Goal: Complete application form: Complete application form

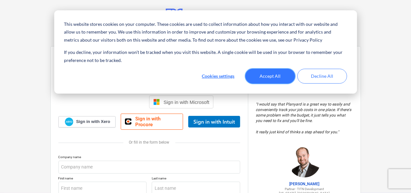
click at [266, 74] on button "Accept All" at bounding box center [271, 76] width 50 height 15
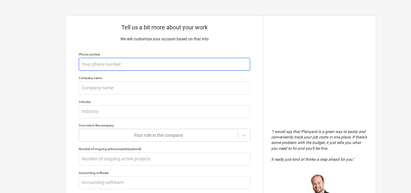
click at [86, 68] on input "text" at bounding box center [165, 64] width 172 height 13
type textarea "x"
type input "7"
type textarea "x"
type input "70"
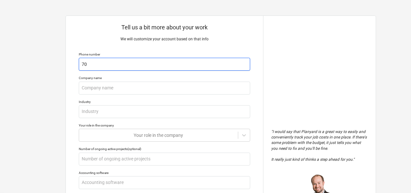
type textarea "x"
type input "701"
type textarea "x"
type input "7018"
type textarea "x"
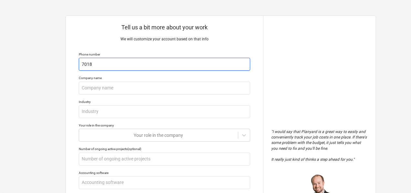
type input "70188"
type textarea "x"
type input "701880"
type textarea "x"
type input "7018802"
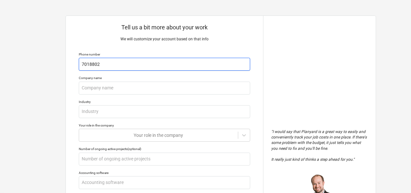
type textarea "x"
type input "70188024"
type textarea "x"
type input "701880245"
type textarea "x"
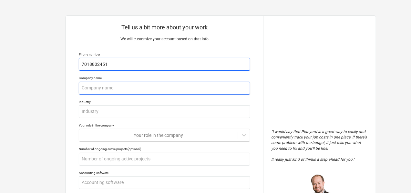
type input "7018802451"
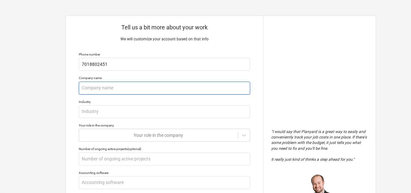
click at [91, 95] on input "text" at bounding box center [165, 88] width 172 height 13
type textarea "x"
type input "K"
type textarea "x"
type input "Ko"
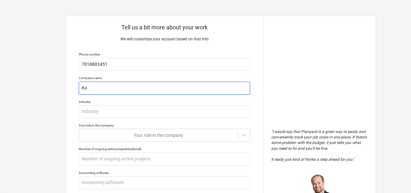
type textarea "x"
type input "Kos"
type textarea "x"
type input "Kost"
type textarea "x"
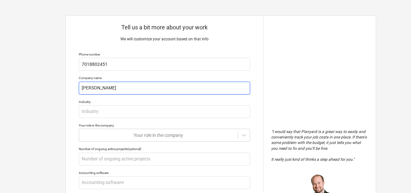
type input "Koste"
type textarea "x"
type input "Kostel"
type textarea "x"
type input "Kostele"
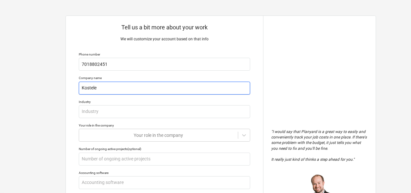
type textarea "x"
type input "Kostelec"
type textarea "x"
type input "Kosteleck"
type textarea "x"
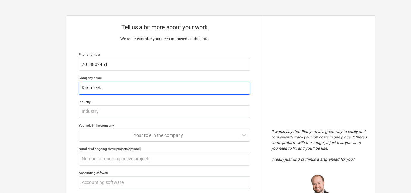
type input "Kostelecky"
type textarea "x"
type input "Kostelecky"
type textarea "x"
type input "Kostelecky D"
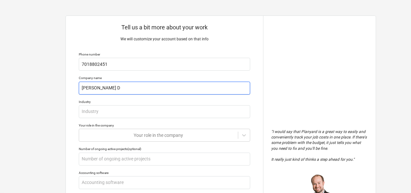
type textarea "x"
type input "Kostelecky Dr"
type textarea "x"
type input "Kostelecky Dry"
type textarea "x"
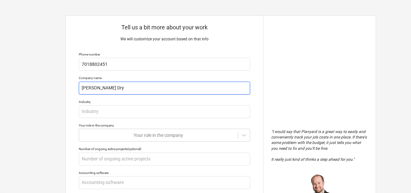
type input "Kostelecky Dryw"
type textarea "x"
type input "Kostelecky Drywa"
type textarea "x"
type input "Kostelecky Drywal"
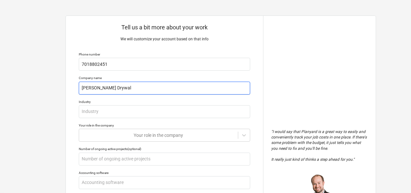
type textarea "x"
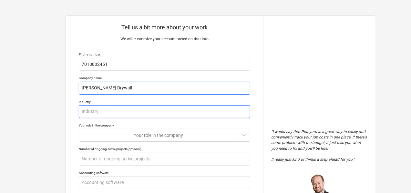
type input "Kostelecky Drywall"
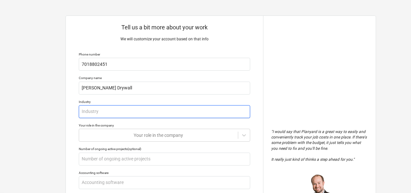
click at [102, 118] on input "text" at bounding box center [165, 111] width 172 height 13
type textarea "x"
type input "C"
type textarea "x"
type input "Co"
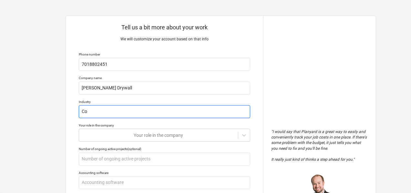
type textarea "x"
type input "Con"
type textarea "x"
type input "Cons"
type textarea "x"
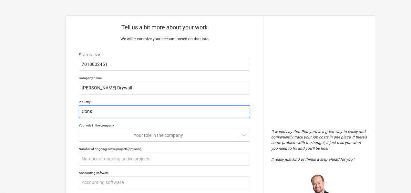
type input "Const"
type textarea "x"
type input "Constr"
type textarea "x"
type input "Constru"
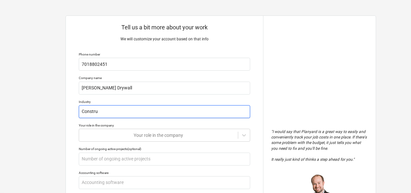
type textarea "x"
type input "Construc"
type textarea "x"
type input "Construct"
type textarea "x"
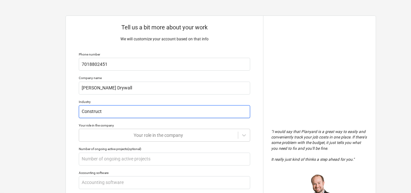
type input "Constructi"
type textarea "x"
type input "Constructio"
type textarea "x"
type input "Construction"
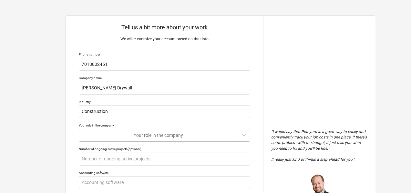
type textarea "x"
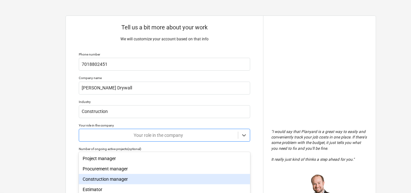
scroll to position [58, 0]
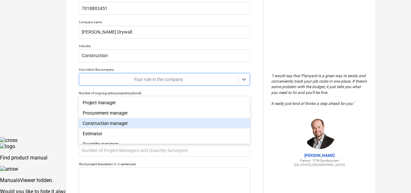
click at [91, 140] on body "Tell us a bit more about your work We will customize your account based on that…" at bounding box center [205, 97] width 411 height 307
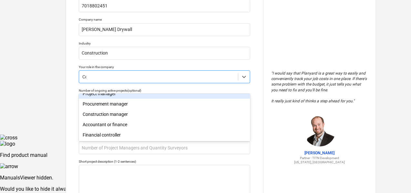
scroll to position [0, 0]
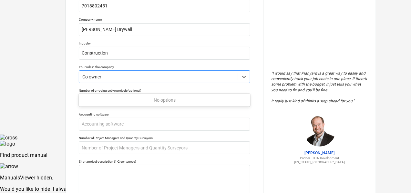
type input "Co owner"
type textarea "x"
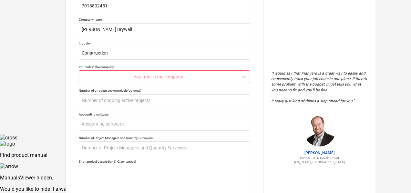
click at [73, 112] on div "Tell us a bit more about your work We will customize your account based on that…" at bounding box center [164, 117] width 197 height 321
click at [91, 80] on div "Your role in the company" at bounding box center [158, 76] width 159 height 9
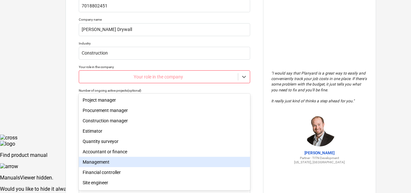
click at [107, 164] on div "Management" at bounding box center [165, 162] width 172 height 10
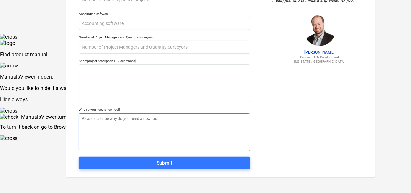
scroll to position [175, 0]
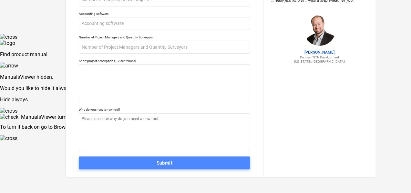
click at [132, 162] on span "Submit" at bounding box center [164, 163] width 157 height 8
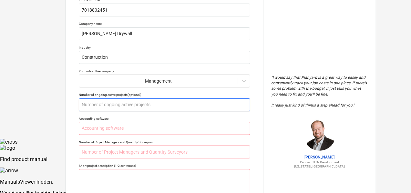
scroll to position [78, 0]
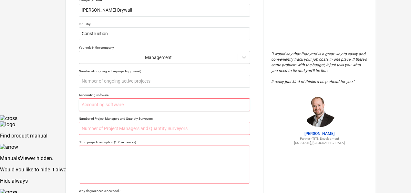
click at [182, 111] on input "text" at bounding box center [165, 105] width 172 height 13
type textarea "x"
type input "n"
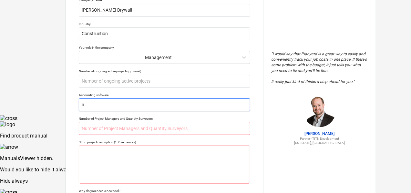
type textarea "x"
type input "no"
type textarea "x"
type input "non"
type textarea "x"
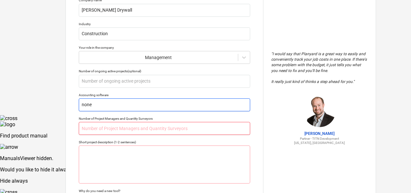
type input "none"
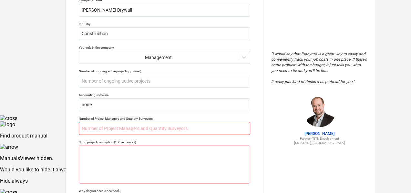
drag, startPoint x: 101, startPoint y: 146, endPoint x: 101, endPoint y: 139, distance: 7.4
click at [101, 135] on input "text" at bounding box center [165, 128] width 172 height 13
type textarea "x"
type input "n"
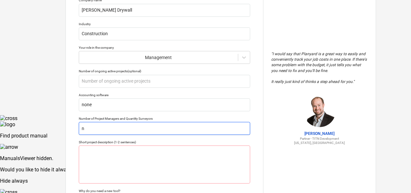
type textarea "x"
type input "no"
type textarea "x"
type input "none"
type textarea "x"
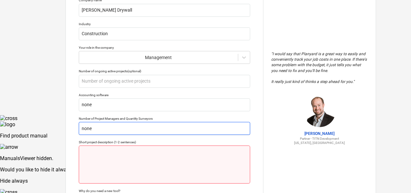
type input "none"
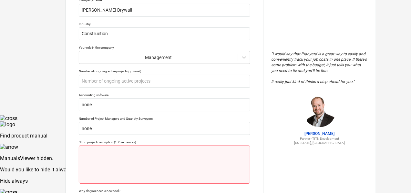
click at [105, 184] on textarea at bounding box center [165, 165] width 172 height 38
type textarea "x"
type textarea "W"
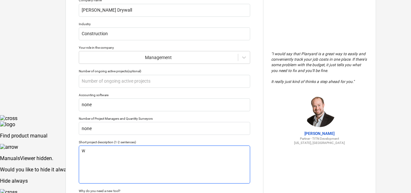
type textarea "x"
type textarea "We"
type textarea "x"
type textarea "We"
type textarea "x"
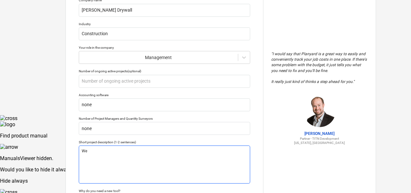
type textarea "We a"
type textarea "x"
type textarea "We ar"
type textarea "x"
type textarea "We are"
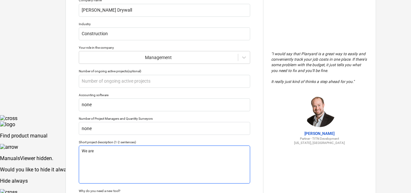
type textarea "x"
type textarea "We are"
type textarea "x"
type textarea "We are i"
type textarea "x"
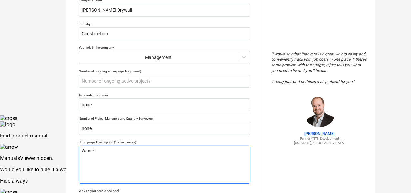
type textarea "We are in"
type textarea "x"
type textarea "We are in"
type textarea "x"
type textarea "We are in t"
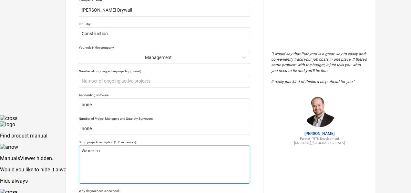
type textarea "x"
type textarea "We are in th"
type textarea "x"
type textarea "We are in the"
type textarea "x"
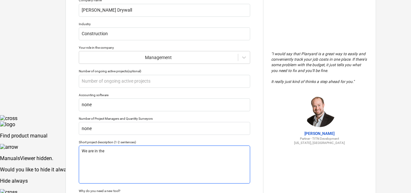
type textarea "We are in the"
type textarea "x"
type textarea "We are in the b"
type textarea "x"
type textarea "We are in the be"
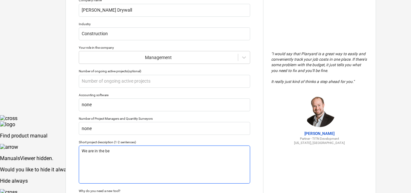
type textarea "x"
type textarea "We are in the beg"
type textarea "x"
type textarea "We are in the begi"
type textarea "x"
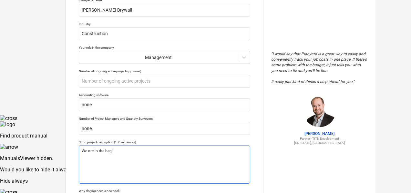
type textarea "We are in the begin"
type textarea "x"
type textarea "We are in the begini"
type textarea "x"
type textarea "We are in the beginin"
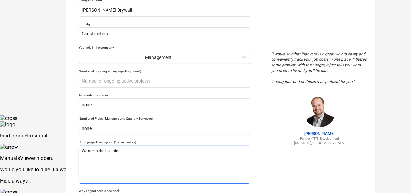
type textarea "x"
type textarea "We are in the begining"
type textarea "x"
type textarea "We are in the begining"
type textarea "x"
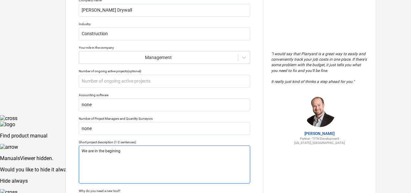
type textarea "We are in the begining s"
type textarea "x"
type textarea "We are in the begining st"
type textarea "x"
type textarea "We are in the begining sta"
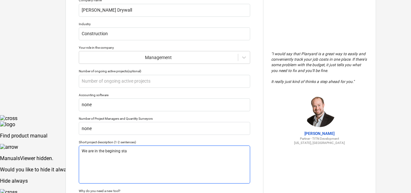
type textarea "x"
type textarea "We are in the begining stag"
type textarea "x"
type textarea "We are in the begining stage"
type textarea "x"
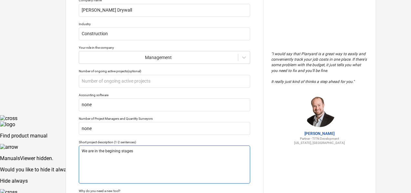
type textarea "We are in the begining stages"
type textarea "x"
type textarea "We are in the begining stages r"
type textarea "x"
type textarea "We are in the begining stages re"
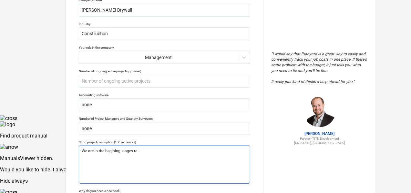
type textarea "x"
type textarea "We are in the begining stages r"
type textarea "x"
type textarea "We are in the begining stages"
type textarea "x"
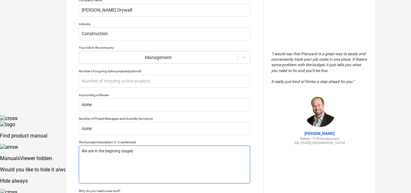
type textarea "We are in the begining stages o"
type textarea "x"
type textarea "We are in the begining stages of"
type textarea "x"
type textarea "We are in the begining stages of"
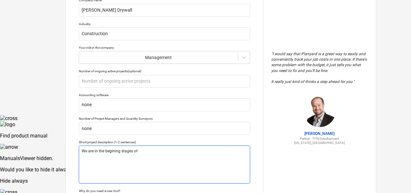
type textarea "x"
type textarea "We are in the begining stages of a"
type textarea "x"
type textarea "We are in the begining stages of a"
type textarea "x"
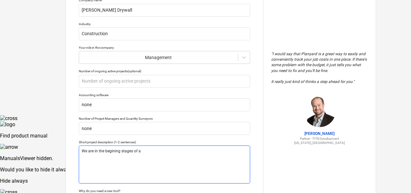
type textarea "We are in the begining stages of a n"
type textarea "x"
type textarea "We are in the begining stages of a ne"
type textarea "x"
type textarea "We are in the begining stages of a new"
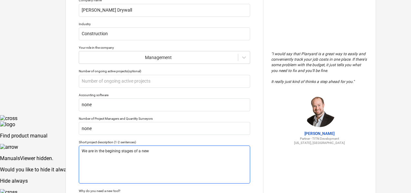
type textarea "x"
type textarea "We are in the begining stages of a new"
type textarea "x"
type textarea "We are in the begining stages of a new r"
type textarea "x"
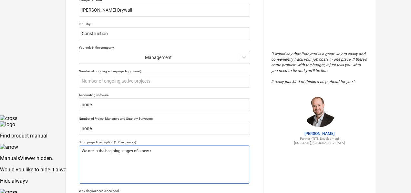
type textarea "We are in the begining stages of a new re"
type textarea "x"
type textarea "We are in the begining stages of a new rem"
type textarea "x"
type textarea "We are in the begining stages of a new remo"
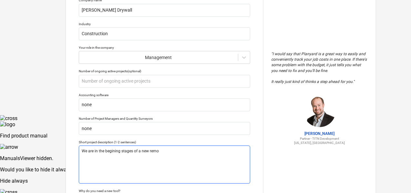
type textarea "x"
type textarea "We are in the begining stages of a new remod"
type textarea "x"
type textarea "We are in the begining stages of a new remode"
type textarea "x"
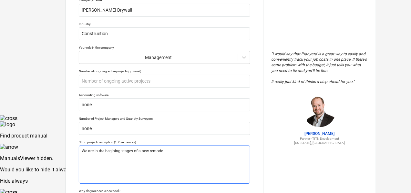
type textarea "We are in the begining stages of a new remodel"
type textarea "x"
type textarea "We are in the begining stages of a new remodell"
click at [125, 169] on textarea "We are in the begining stages of a new remodel." at bounding box center [165, 165] width 172 height 38
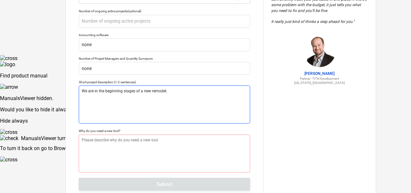
scroll to position [143, 0]
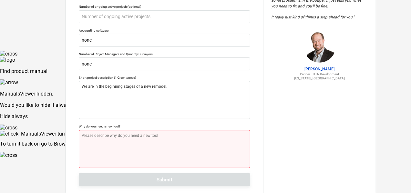
click at [114, 158] on textarea at bounding box center [165, 149] width 172 height 38
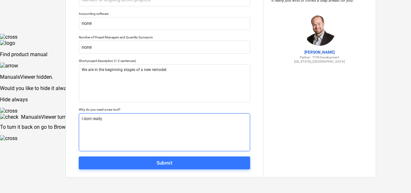
scroll to position [175, 0]
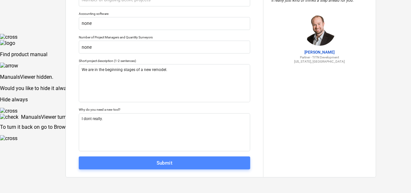
click at [164, 167] on div "Submit" at bounding box center [165, 163] width 16 height 8
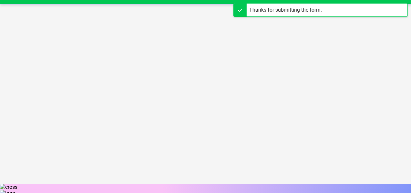
scroll to position [19, 0]
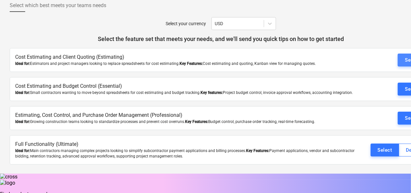
click at [398, 62] on button "Select" at bounding box center [412, 60] width 29 height 13
